Goal: Navigation & Orientation: Find specific page/section

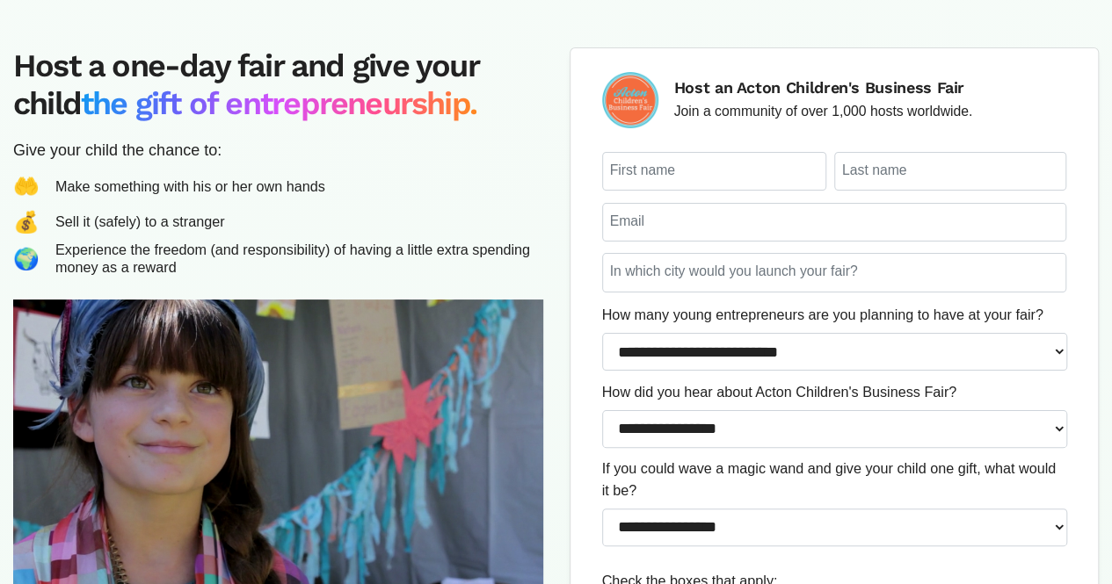
scroll to position [459, 0]
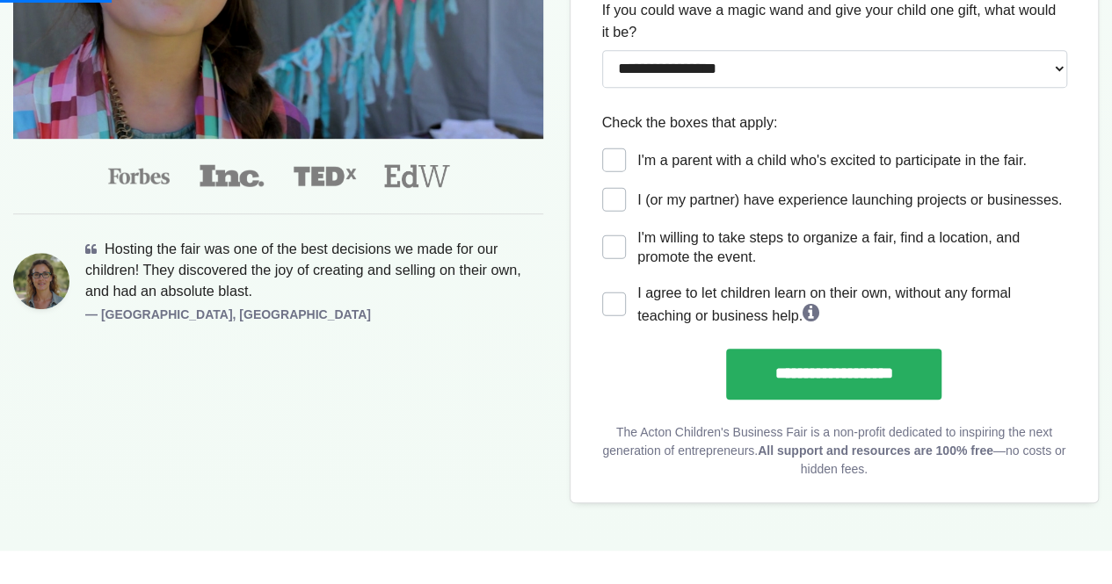
scroll to position [182, 0]
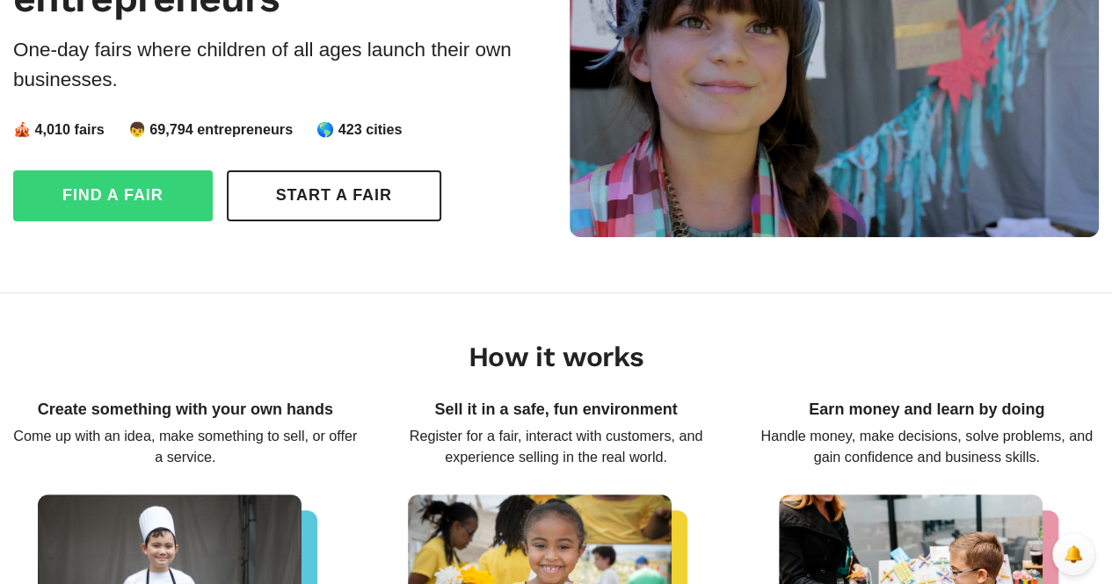
click at [137, 192] on link "Find a fair" at bounding box center [112, 195] width 199 height 51
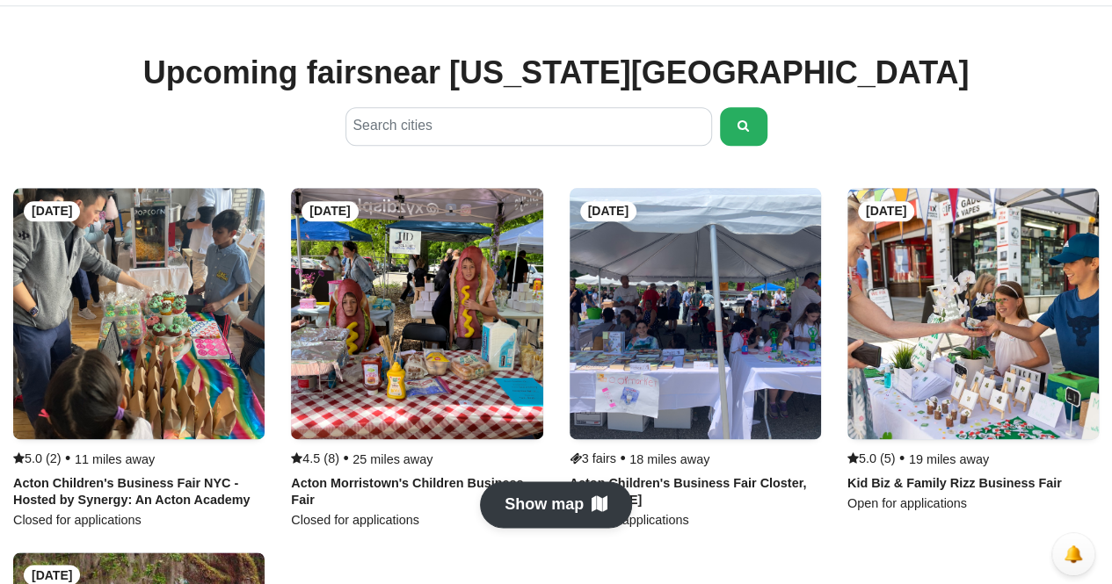
scroll to position [916, 0]
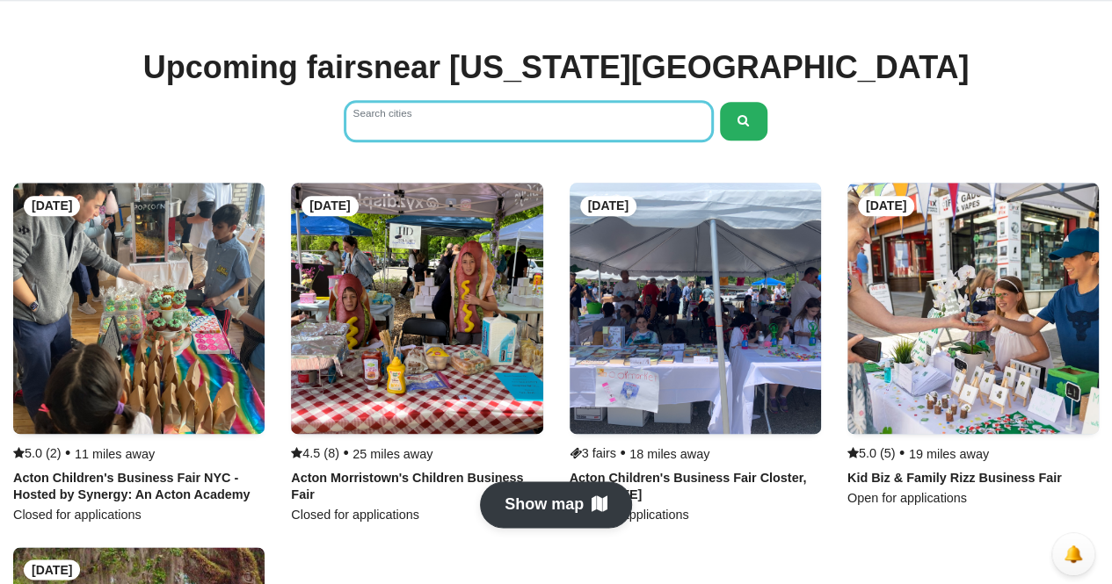
click at [478, 120] on input "Search cities" at bounding box center [528, 121] width 366 height 39
type input "*****"
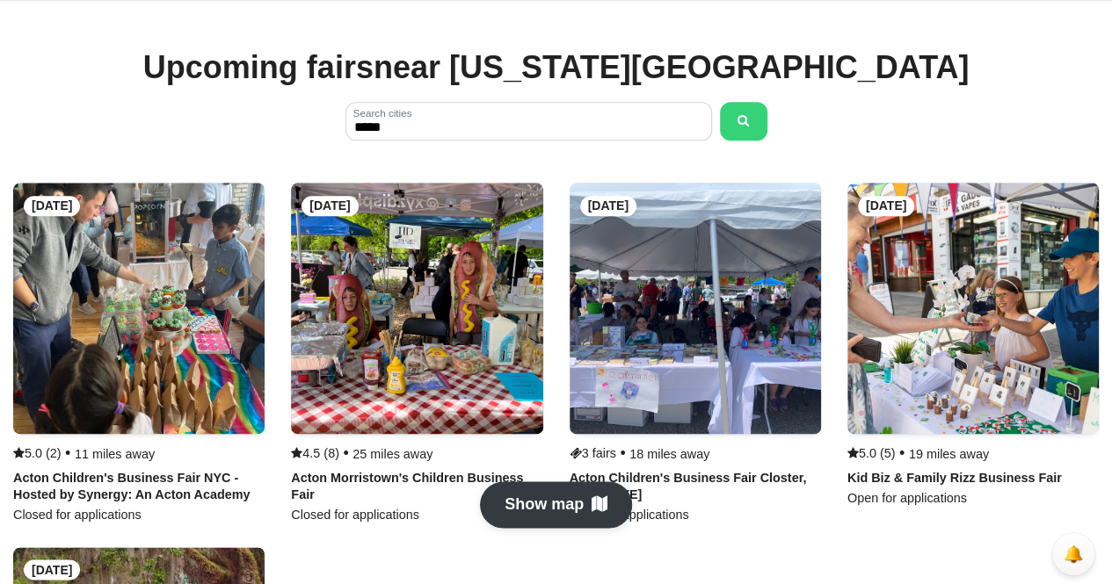
click at [742, 116] on icon "submit" at bounding box center [743, 120] width 12 height 12
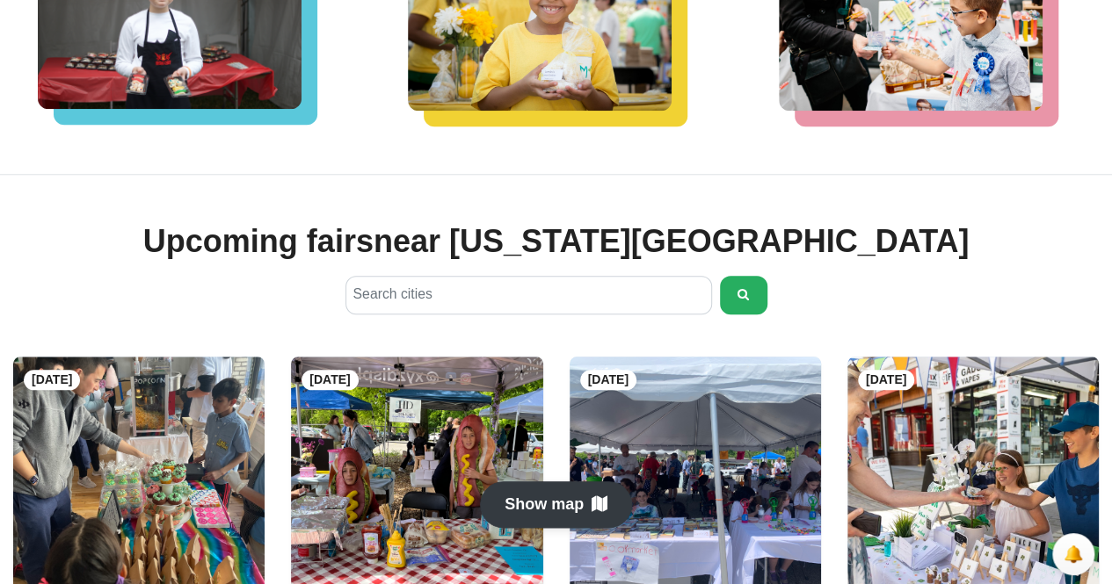
scroll to position [735, 0]
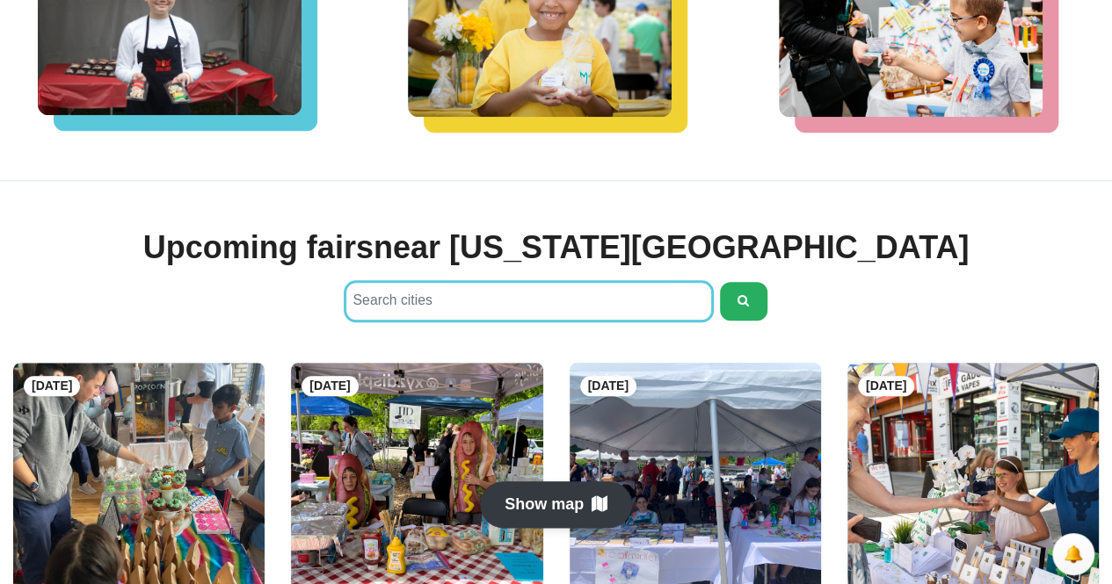
click at [484, 301] on input "Search cities" at bounding box center [528, 301] width 366 height 39
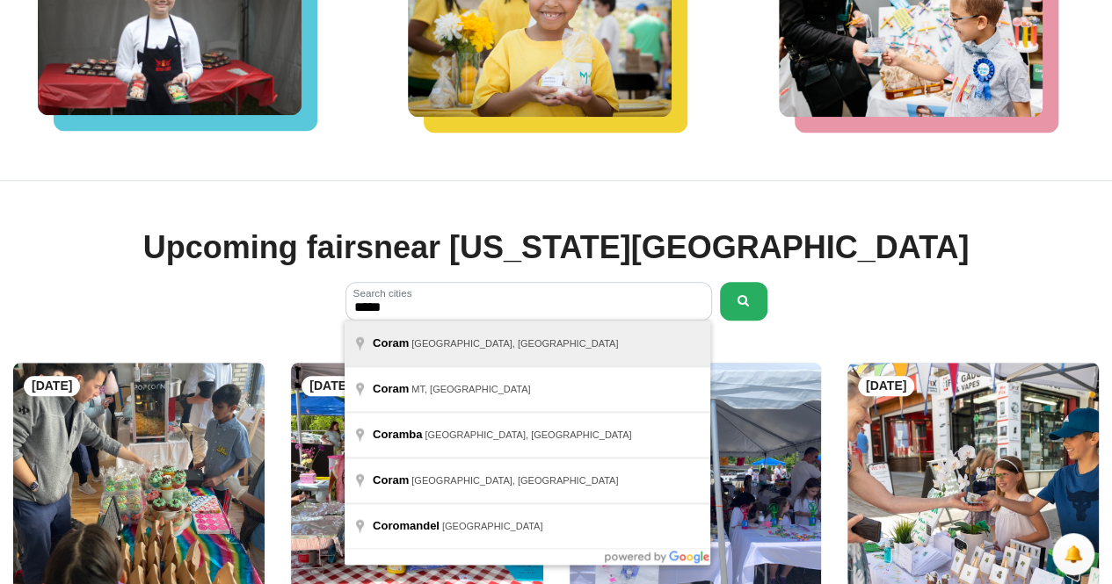
type input "**********"
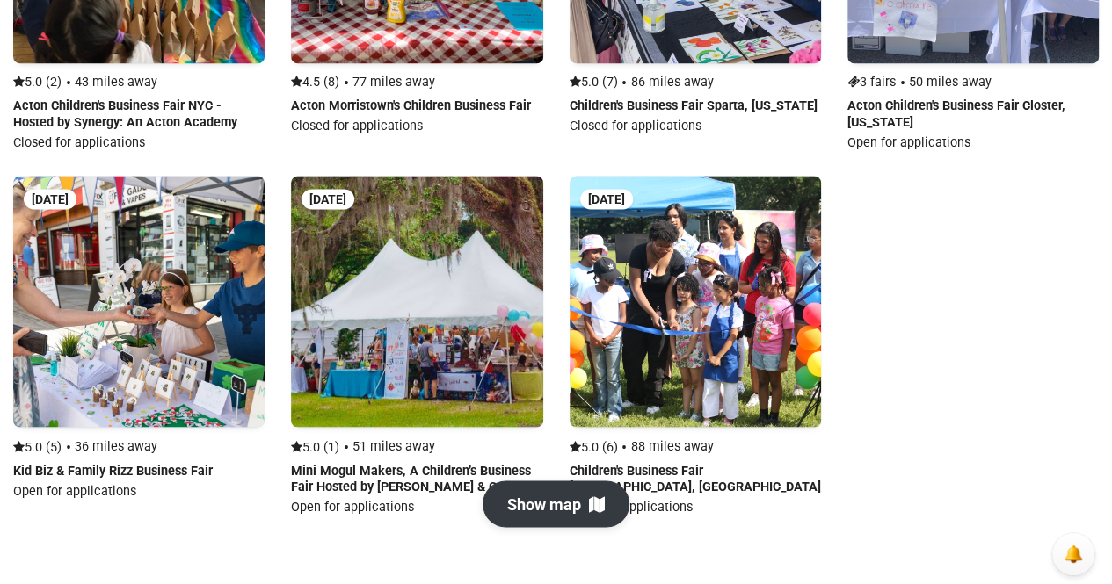
scroll to position [1253, 0]
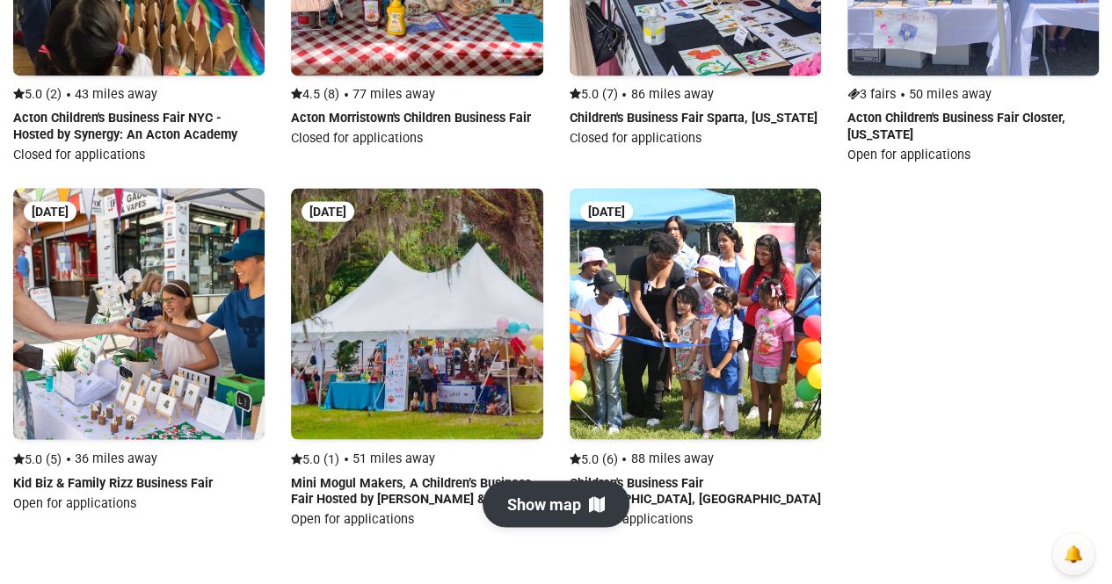
click at [167, 456] on link "Explore Fairs" at bounding box center [138, 350] width 251 height 324
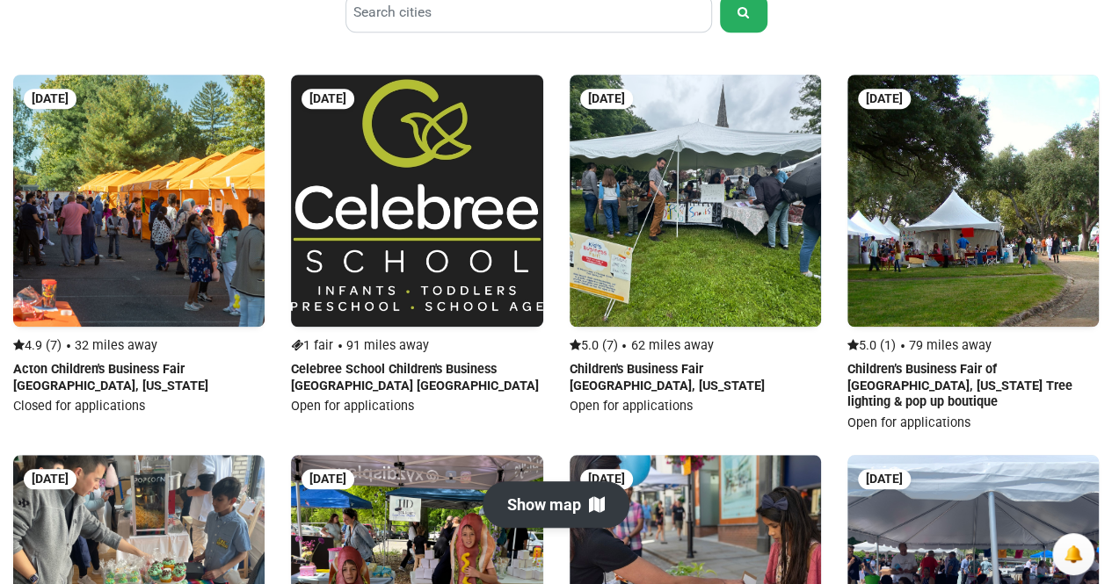
scroll to position [629, 0]
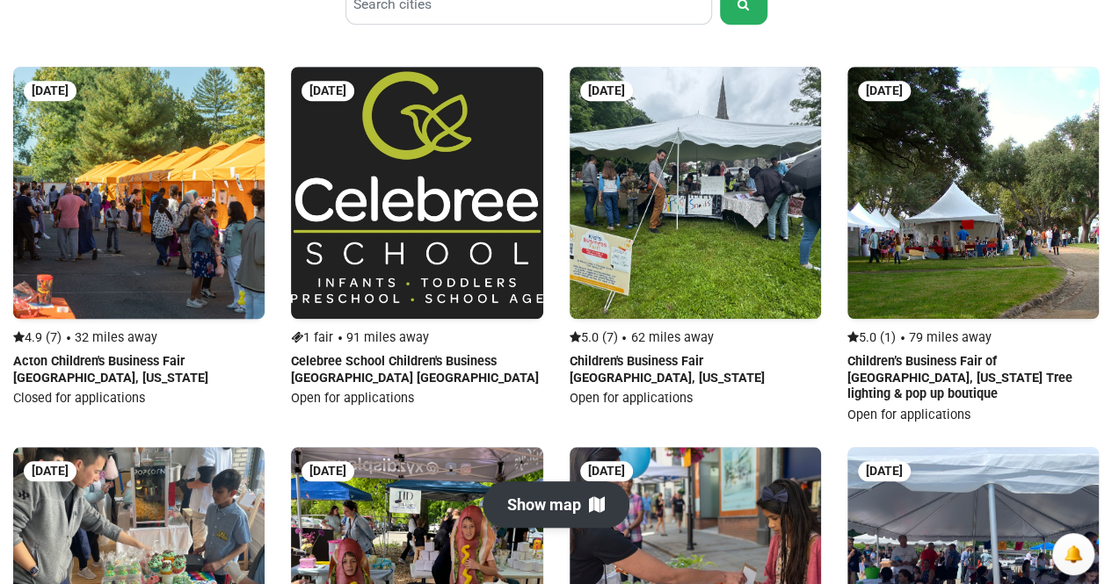
click at [122, 361] on link "Explore Fairs" at bounding box center [138, 237] width 251 height 340
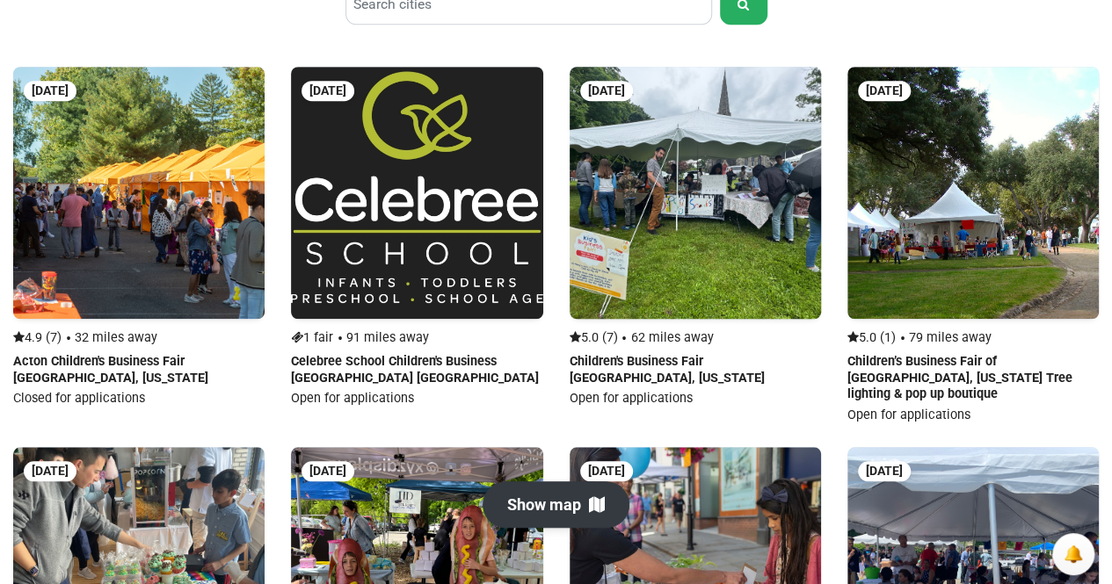
click at [652, 363] on link "Explore Fairs" at bounding box center [694, 237] width 251 height 340
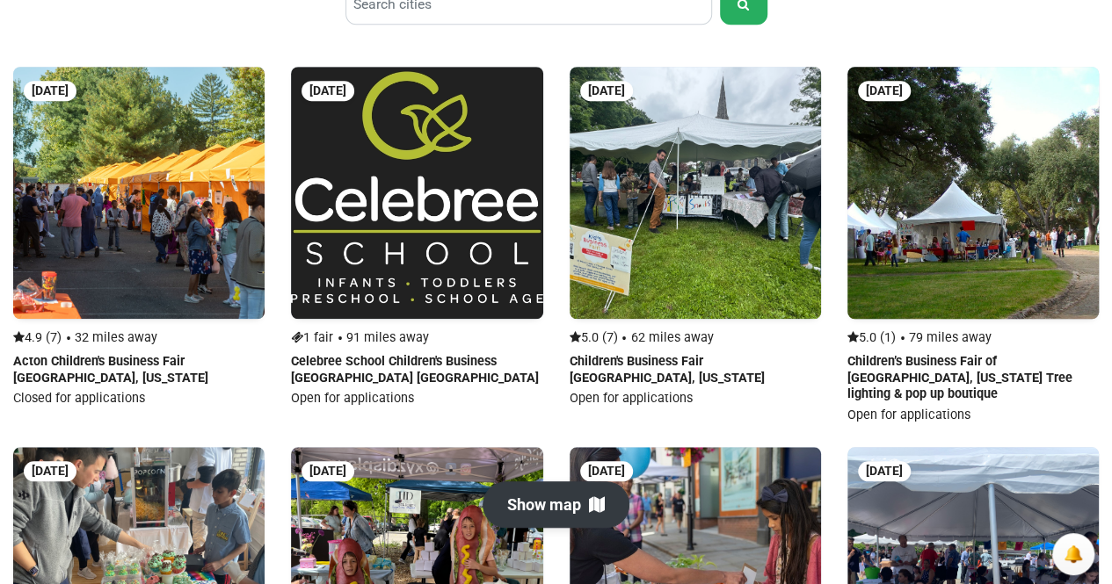
click at [915, 365] on link "Explore Fairs" at bounding box center [972, 245] width 251 height 357
